Goal: Task Accomplishment & Management: Manage account settings

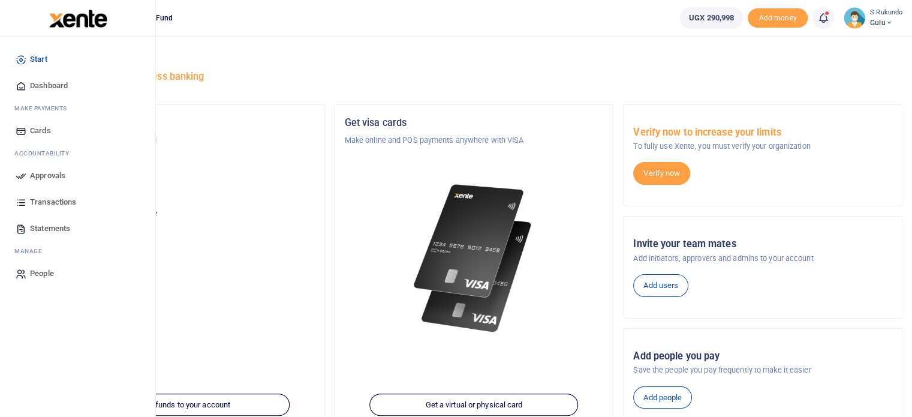
click at [26, 176] on icon at bounding box center [21, 175] width 11 height 11
click at [37, 175] on span "Approvals" at bounding box center [47, 176] width 35 height 12
click at [47, 176] on span "Approvals" at bounding box center [47, 176] width 35 height 12
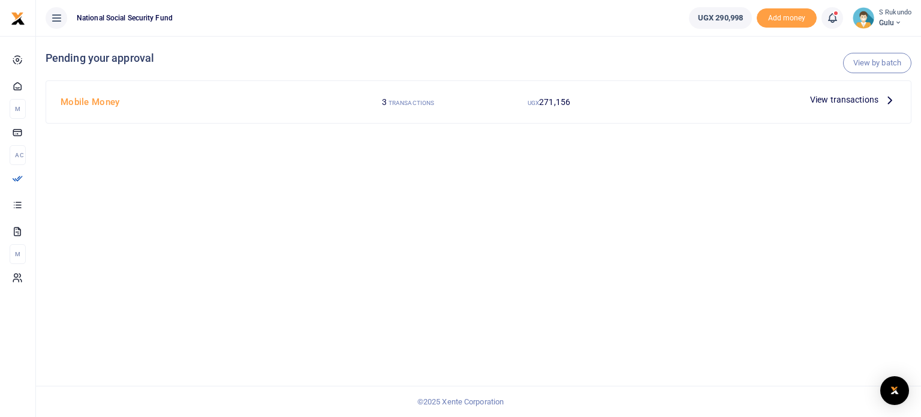
click at [888, 97] on icon at bounding box center [889, 99] width 13 height 13
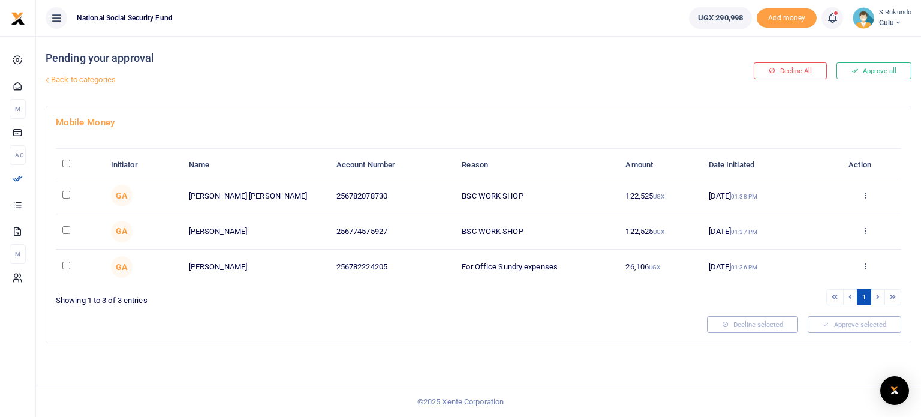
click at [65, 163] on input "\a \a : activate to sort column descending" at bounding box center [66, 164] width 8 height 8
checkbox input "true"
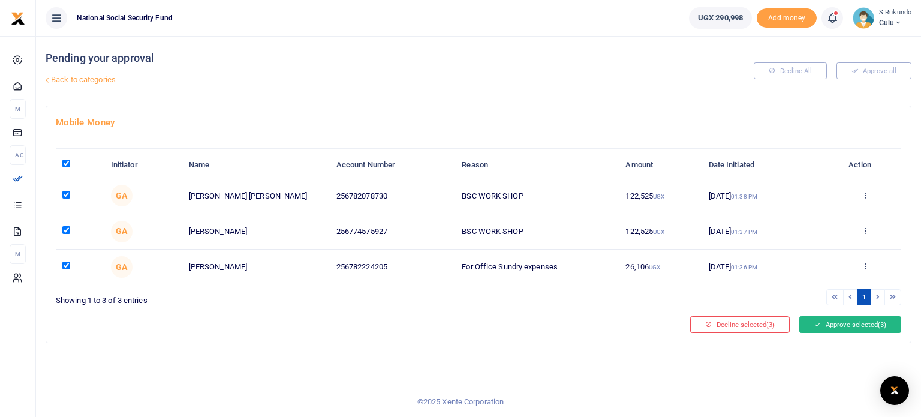
click at [846, 323] on button "Approve selected (3)" at bounding box center [850, 324] width 102 height 17
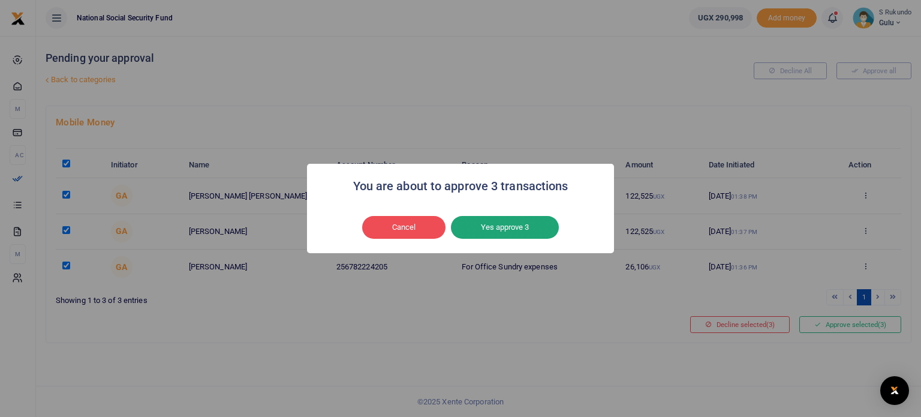
click at [490, 220] on button "Yes approve 3" at bounding box center [505, 227] width 108 height 23
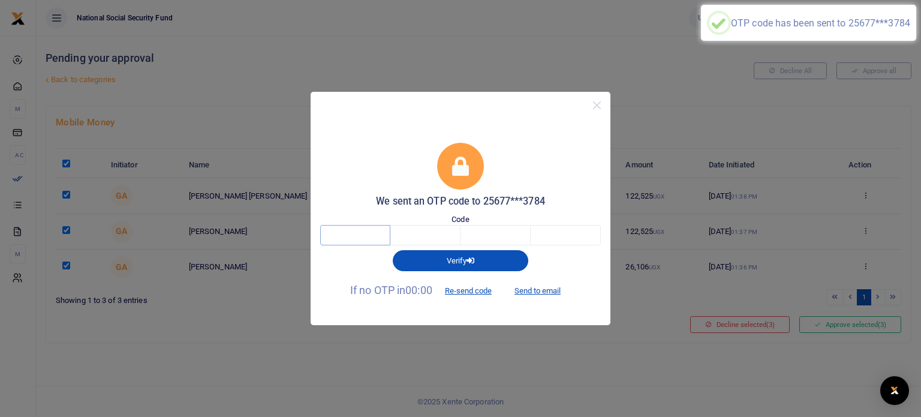
click at [362, 239] on input "text" at bounding box center [355, 235] width 70 height 20
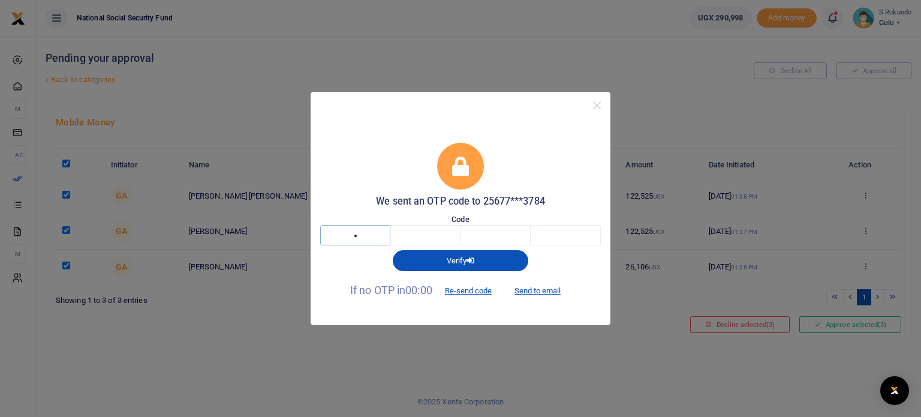
type input "9"
type input "4"
type input "1"
type input "3"
click at [470, 288] on button "Re-send code" at bounding box center [468, 291] width 67 height 20
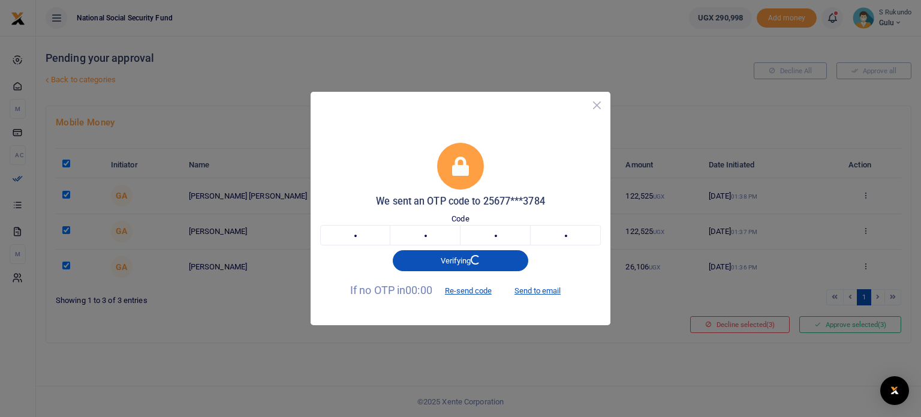
click at [598, 107] on button "Close" at bounding box center [596, 105] width 17 height 17
